Goal: Task Accomplishment & Management: Complete application form

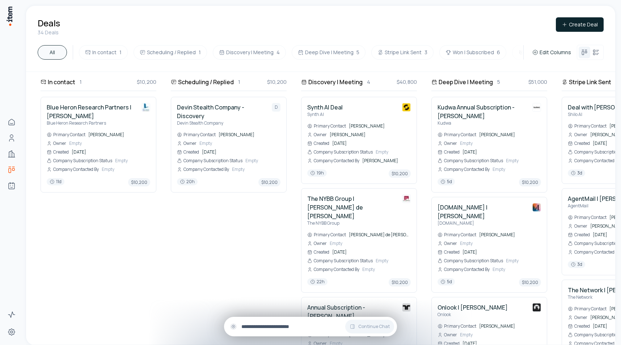
click at [270, 330] on input "text" at bounding box center [316, 327] width 150 height 8
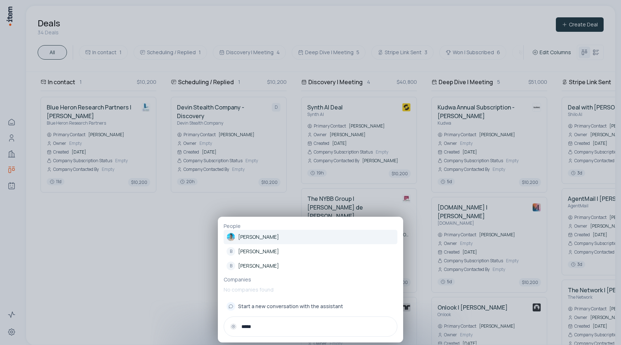
type input "*****"
click at [261, 238] on p "[PERSON_NAME]" at bounding box center [258, 237] width 41 height 7
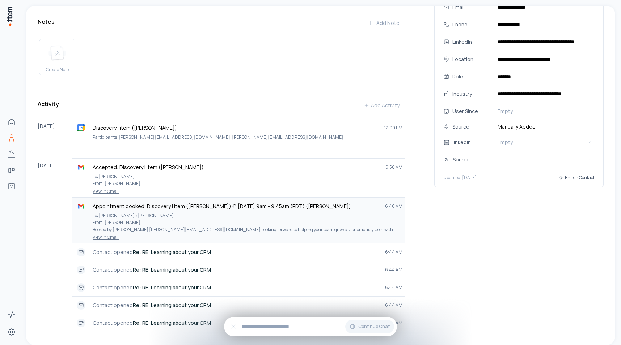
scroll to position [142, 0]
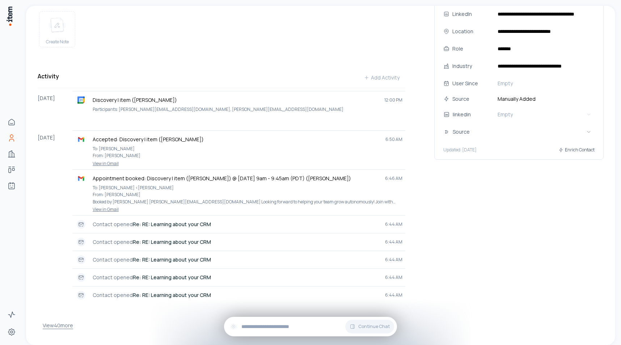
click at [64, 323] on button "View 40 more" at bounding box center [58, 326] width 30 height 14
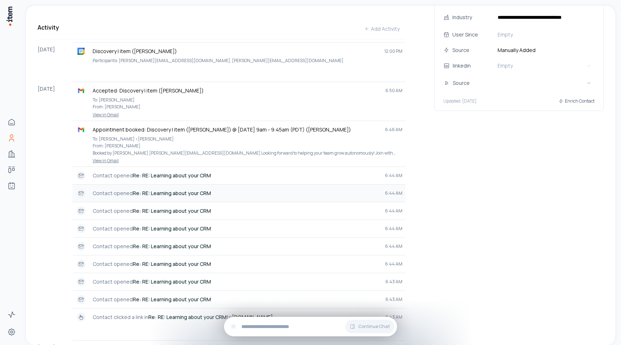
scroll to position [0, 0]
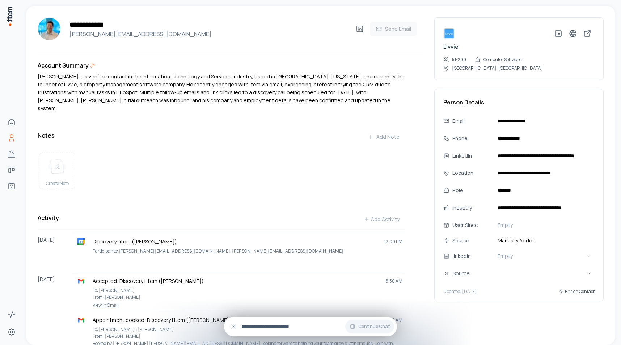
click at [243, 324] on input "text" at bounding box center [316, 327] width 150 height 8
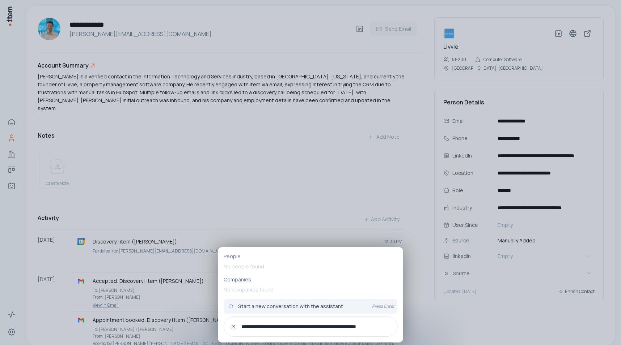
click at [381, 326] on input "**********" at bounding box center [316, 327] width 150 height 8
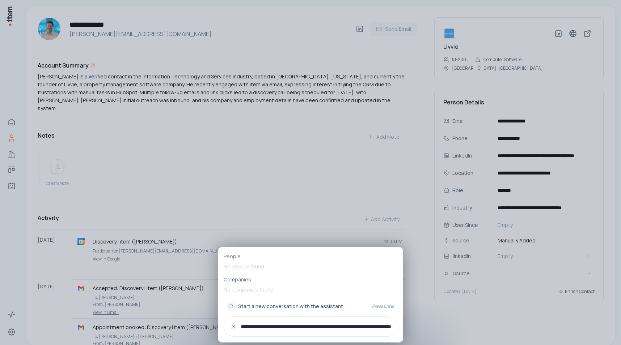
scroll to position [0, 84]
type input "**********"
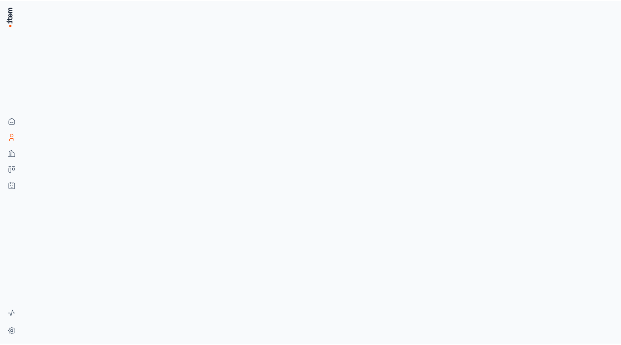
scroll to position [0, 0]
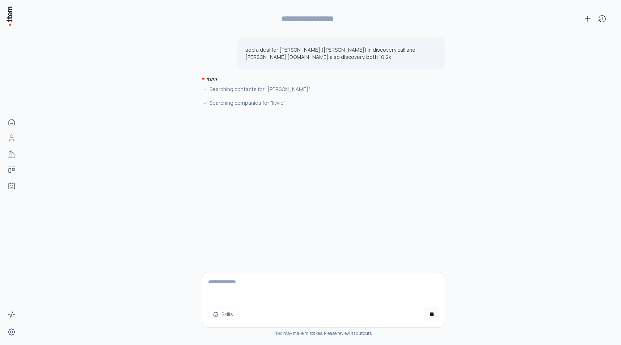
type input "**********"
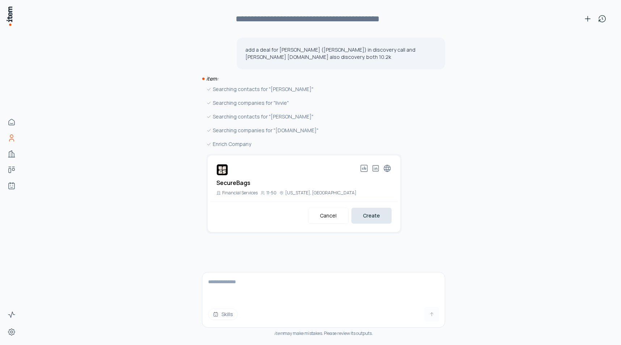
click at [370, 217] on button "Create" at bounding box center [371, 216] width 40 height 16
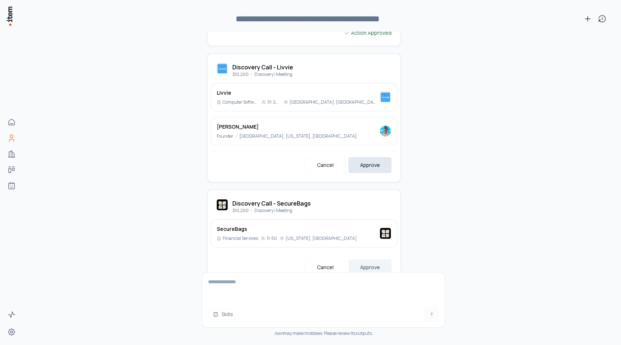
scroll to position [204, 0]
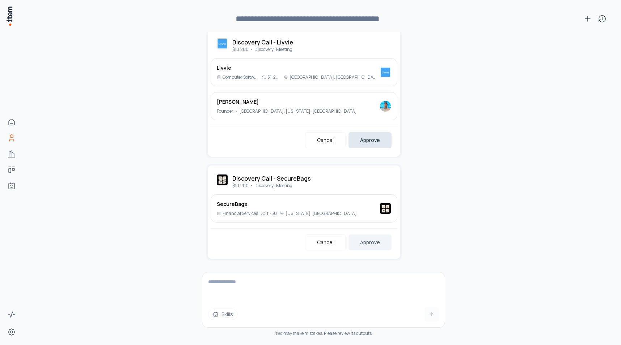
click at [370, 143] on button "Approve" at bounding box center [369, 140] width 43 height 16
click at [366, 244] on button "Approve" at bounding box center [369, 243] width 43 height 16
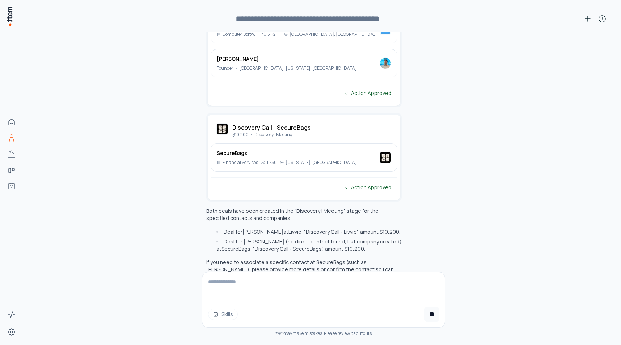
scroll to position [260, 0]
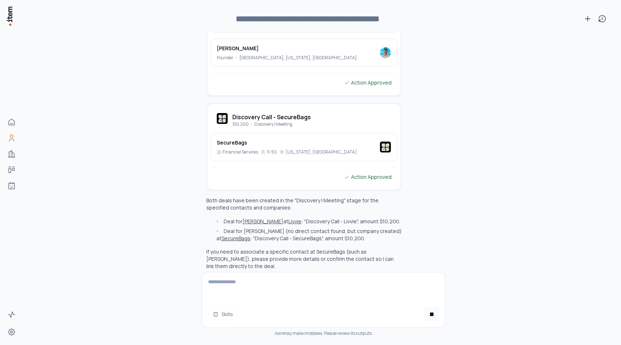
click at [298, 291] on textarea at bounding box center [323, 287] width 242 height 29
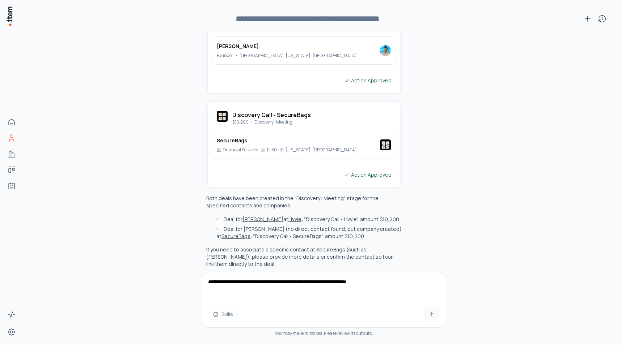
type textarea "**********"
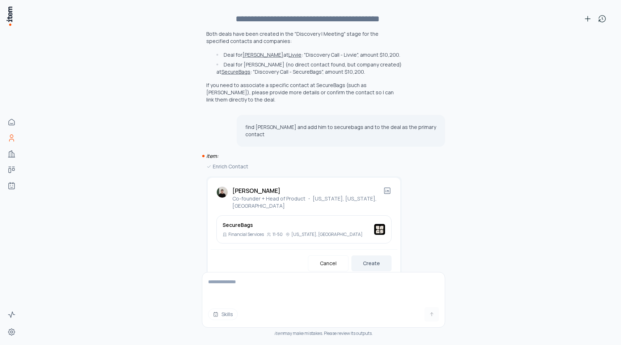
scroll to position [431, 0]
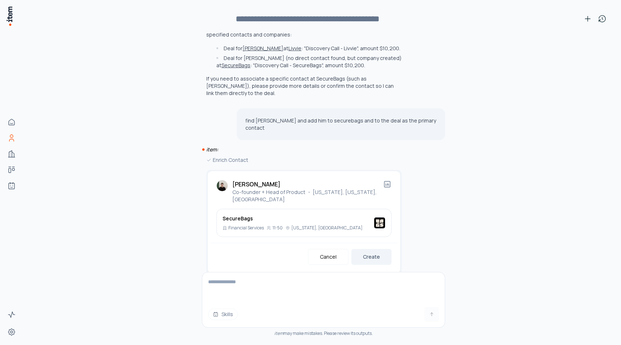
click at [384, 182] on icon at bounding box center [387, 185] width 6 height 6
click at [371, 249] on button "Create" at bounding box center [371, 257] width 40 height 16
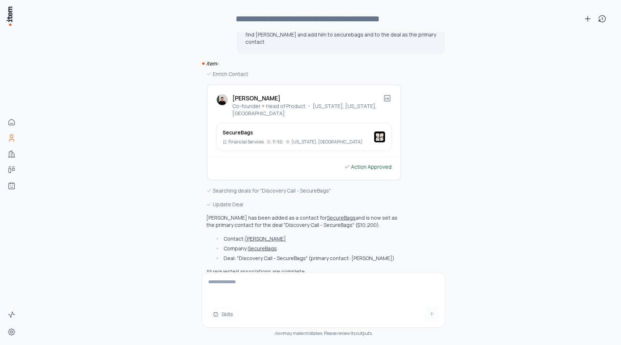
scroll to position [517, 0]
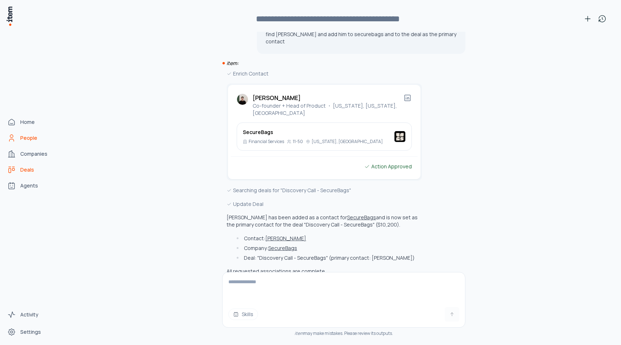
click at [18, 172] on link "Deals" at bounding box center [31, 170] width 55 height 14
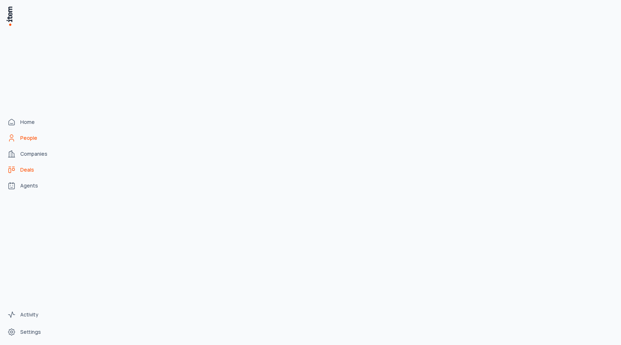
scroll to position [3450, 0]
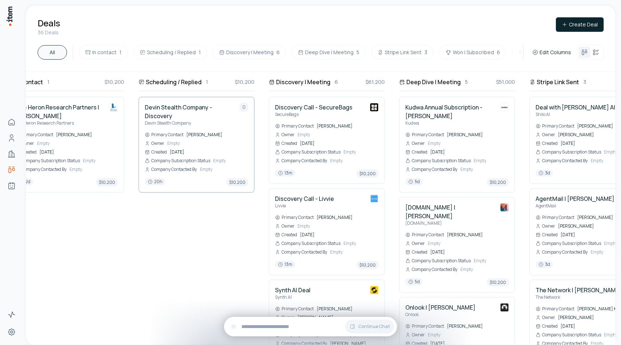
scroll to position [0, 34]
